Goal: Check status: Check status

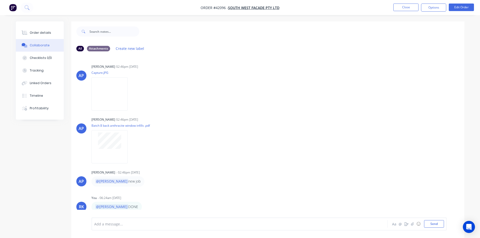
click at [403, 7] on button "Close" at bounding box center [405, 8] width 25 height 8
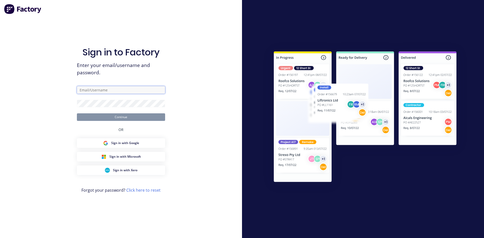
type input "[PERSON_NAME][EMAIL_ADDRESS][DOMAIN_NAME]"
click at [137, 116] on button "Continue" at bounding box center [121, 117] width 88 height 8
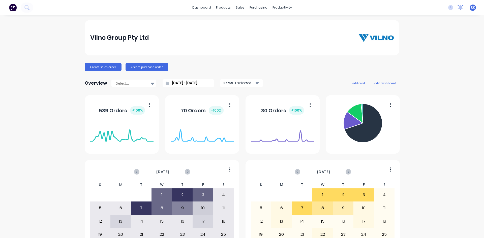
click at [458, 6] on icon at bounding box center [460, 7] width 6 height 5
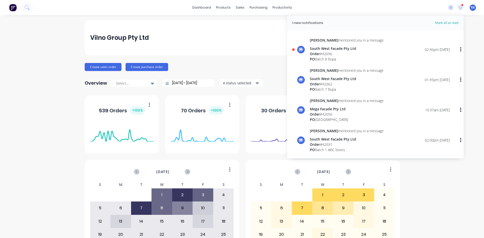
click at [336, 53] on div "Order # 42096" at bounding box center [347, 53] width 74 height 5
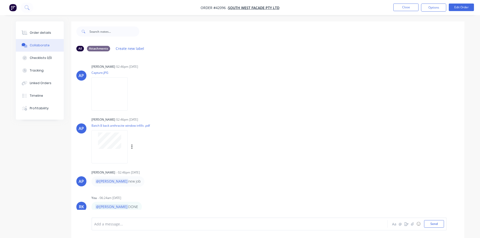
scroll to position [8, 0]
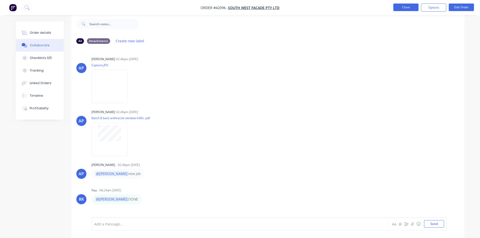
click at [400, 9] on button "Close" at bounding box center [405, 8] width 25 height 8
